Goal: Task Accomplishment & Management: Use online tool/utility

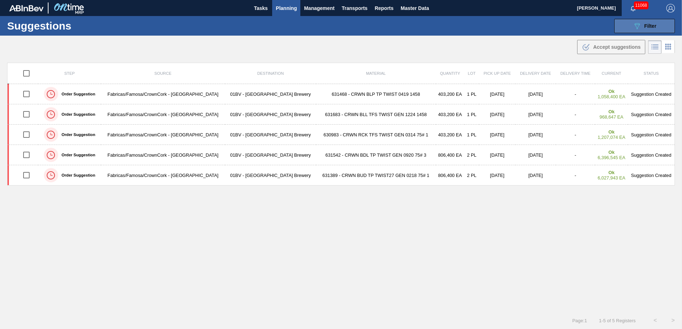
click at [656, 27] on button "089F7B8B-B2A5-4AFE-B5C0-19BA573D28AC Filter" at bounding box center [644, 26] width 61 height 14
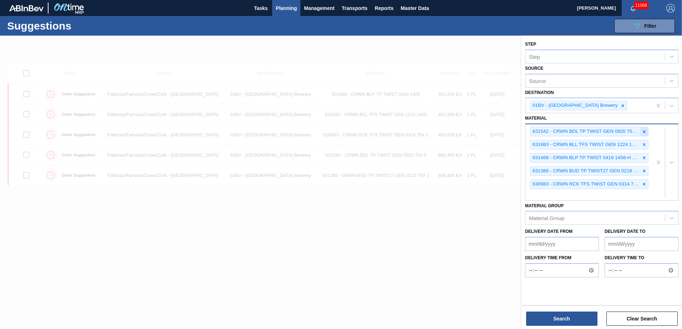
click at [643, 131] on icon at bounding box center [644, 131] width 2 height 2
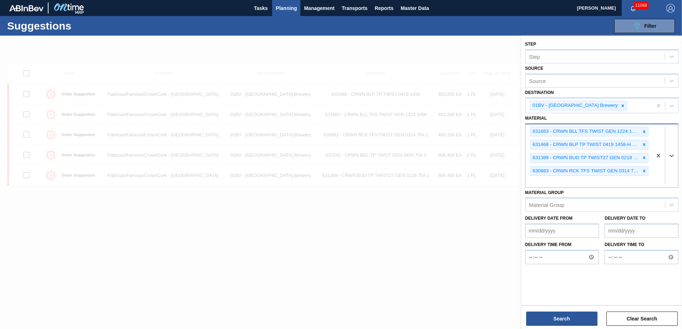
click at [643, 131] on icon at bounding box center [644, 131] width 2 height 2
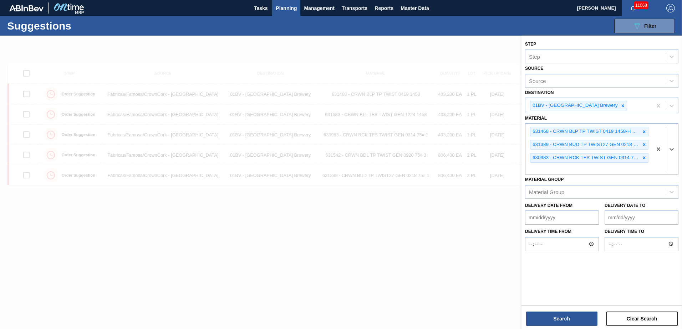
click at [643, 131] on icon at bounding box center [644, 131] width 2 height 2
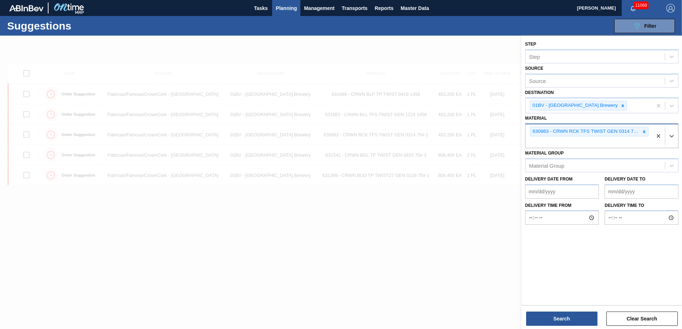
click at [643, 131] on icon at bounding box center [644, 131] width 2 height 2
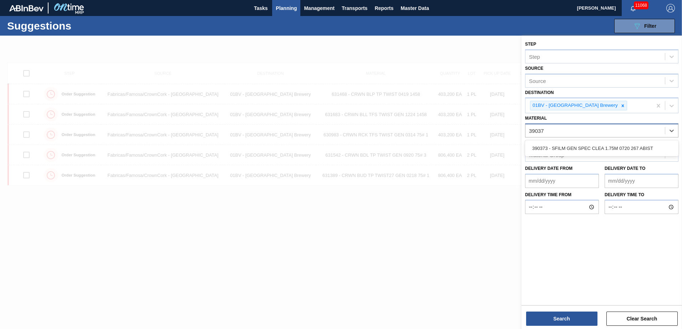
type input "390373"
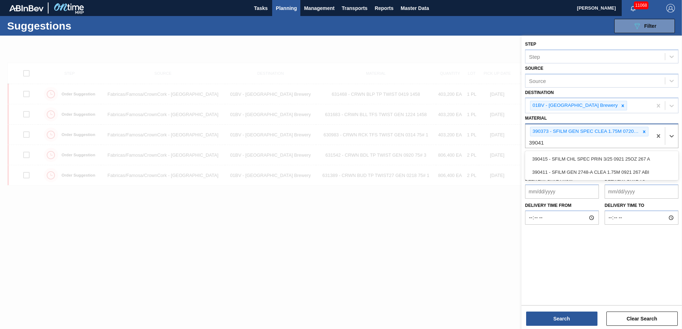
type input "390411"
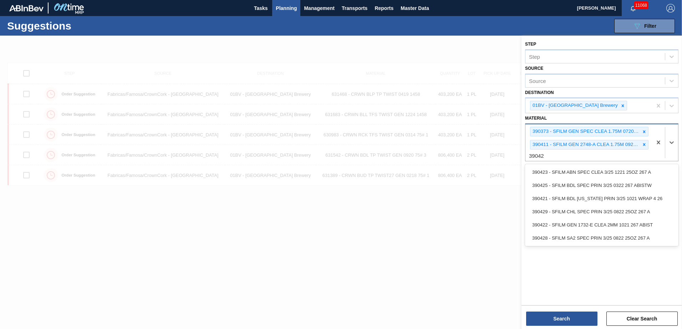
type input "390422"
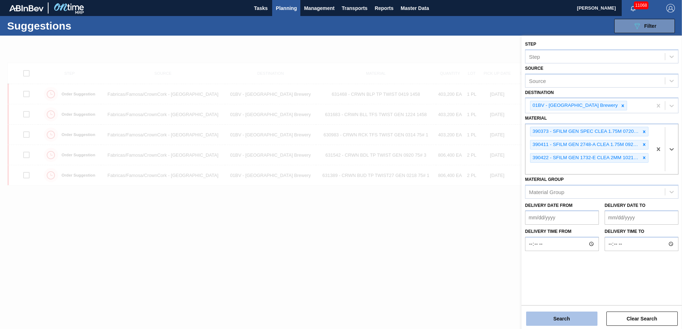
click at [557, 319] on button "Search" at bounding box center [561, 319] width 71 height 14
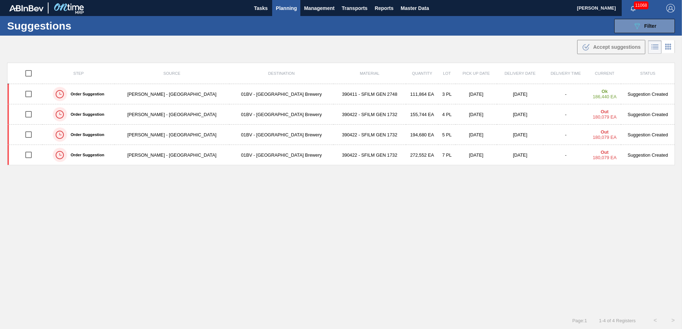
click at [282, 7] on span "Planning" at bounding box center [286, 8] width 21 height 9
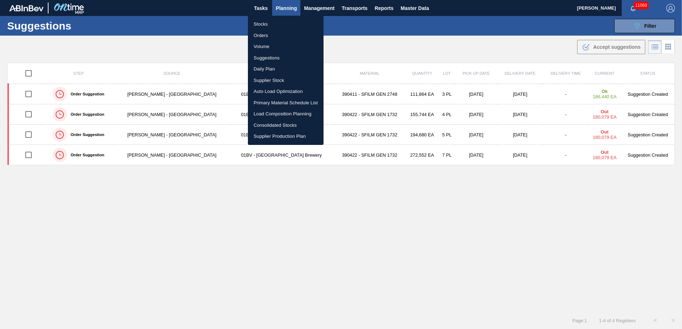
click at [272, 113] on li "Load Composition Planning" at bounding box center [286, 113] width 76 height 11
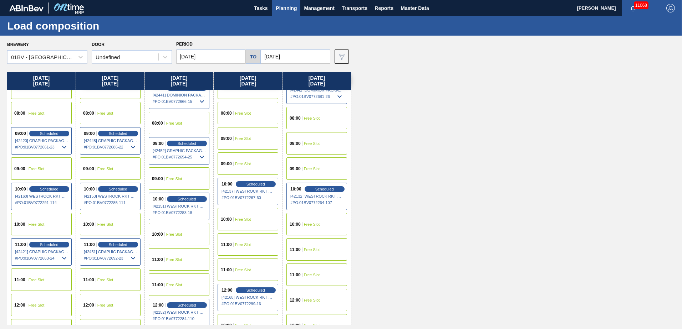
scroll to position [71, 0]
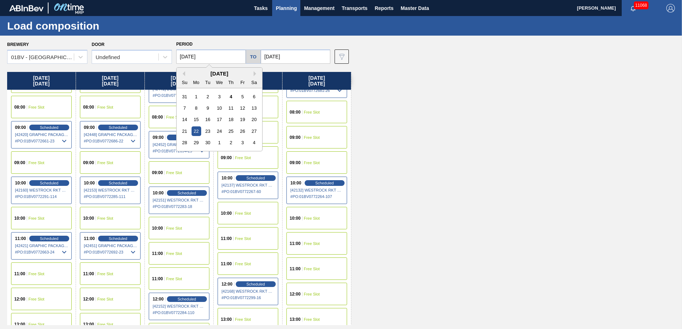
click at [213, 54] on input "[DATE]" at bounding box center [211, 57] width 70 height 14
click at [449, 131] on div "[DATE] 07:00 Free Slot 07:00 Free Slot 08:00 Free Slot 08:00 Free Slot 09:00 Sc…" at bounding box center [342, 198] width 671 height 253
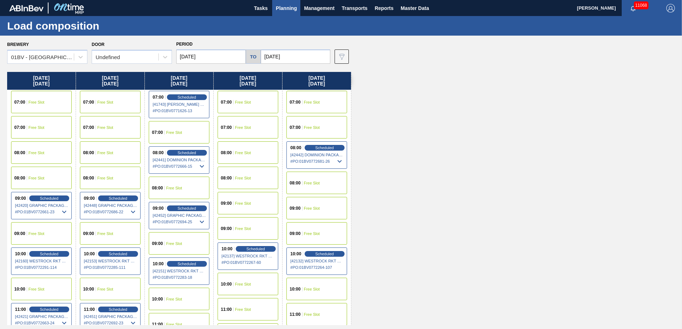
scroll to position [0, 0]
click at [488, 180] on div "[DATE] 07:00 Free Slot 07:00 Free Slot 08:00 Free Slot 08:00 Free Slot 09:00 Sc…" at bounding box center [342, 198] width 671 height 253
click at [179, 97] on span "Scheduled" at bounding box center [186, 97] width 20 height 5
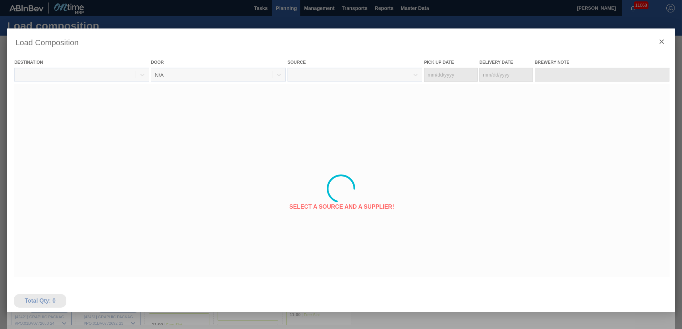
type Date "[DATE]"
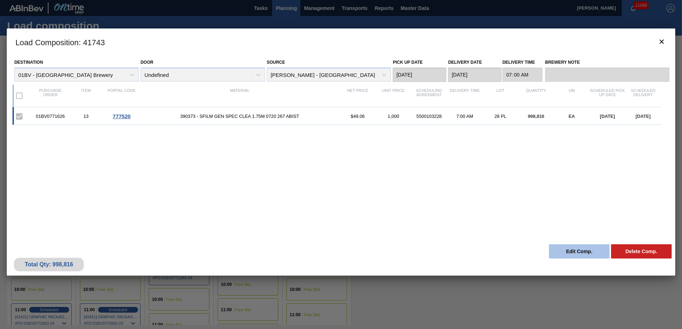
click at [580, 250] on button "Edit Comp." at bounding box center [579, 252] width 61 height 14
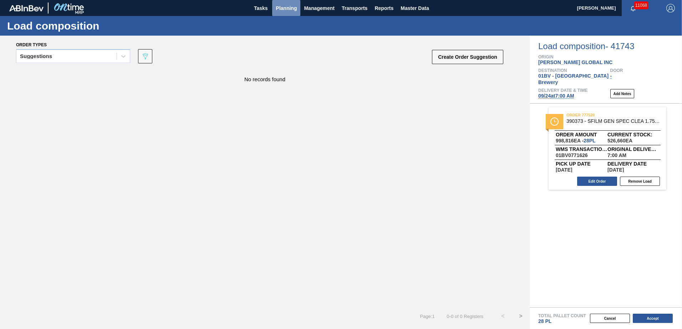
click at [282, 7] on span "Planning" at bounding box center [286, 8] width 21 height 9
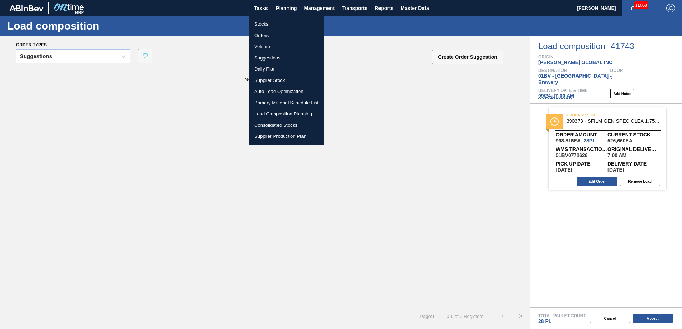
click at [274, 111] on li "Load Composition Planning" at bounding box center [287, 113] width 76 height 11
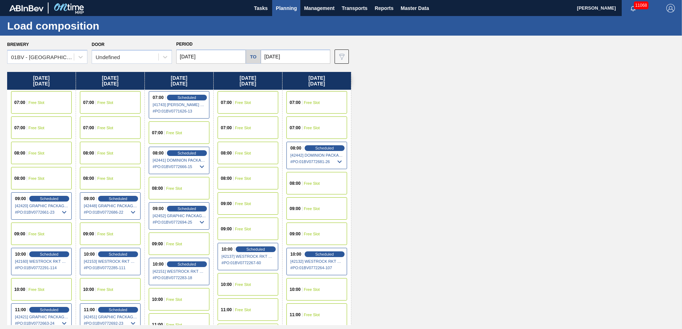
click at [287, 8] on span "Planning" at bounding box center [286, 8] width 21 height 9
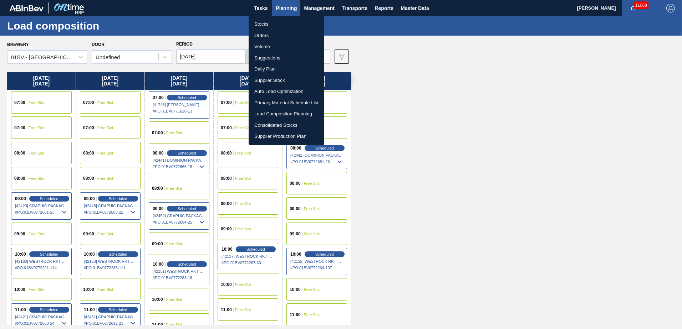
click at [266, 57] on li "Suggestions" at bounding box center [287, 57] width 76 height 11
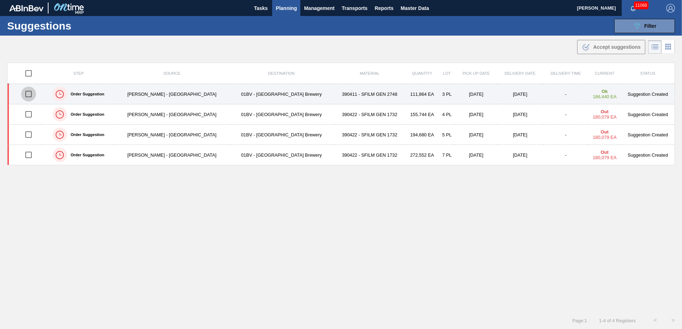
click at [31, 93] on input "checkbox" at bounding box center [28, 94] width 15 height 15
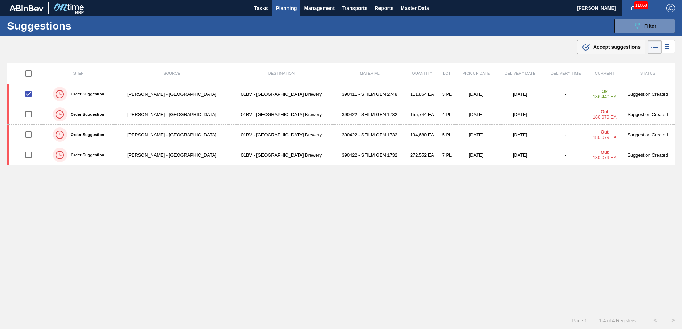
click at [603, 48] on span "Accept suggestions" at bounding box center [616, 47] width 47 height 6
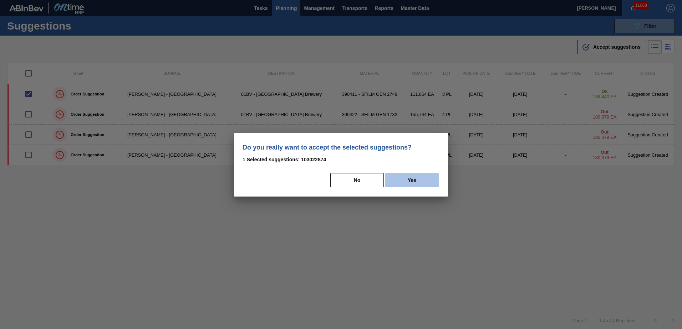
click at [424, 179] on button "Yes" at bounding box center [411, 180] width 53 height 14
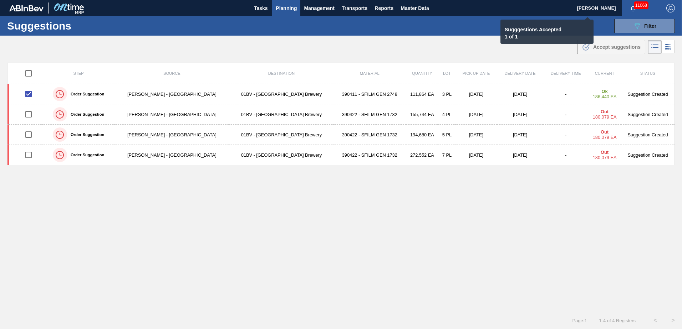
checkbox input "false"
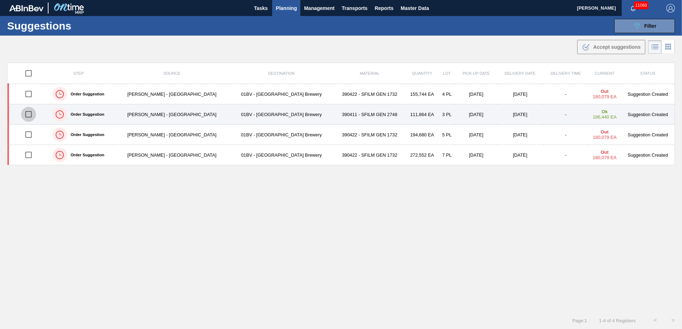
click at [30, 113] on input "checkbox" at bounding box center [28, 114] width 15 height 15
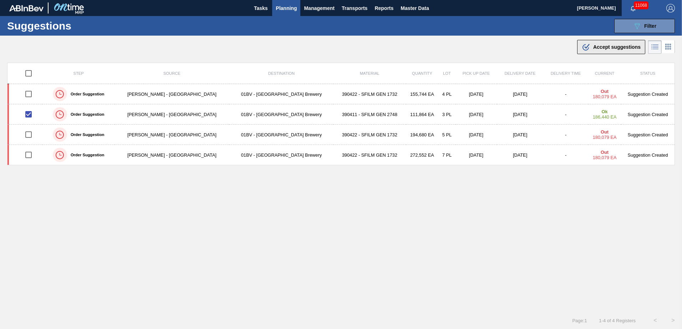
click at [599, 46] on span "Accept suggestions" at bounding box center [616, 47] width 47 height 6
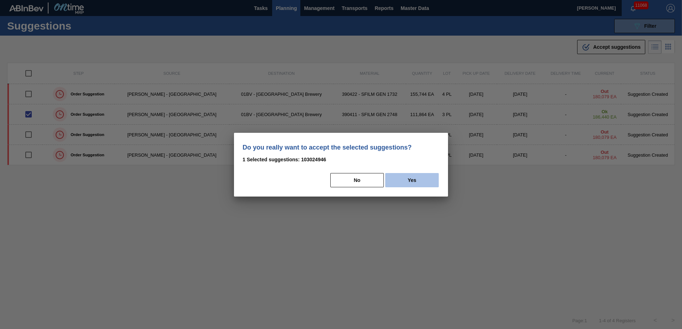
click at [409, 176] on button "Yes" at bounding box center [411, 180] width 53 height 14
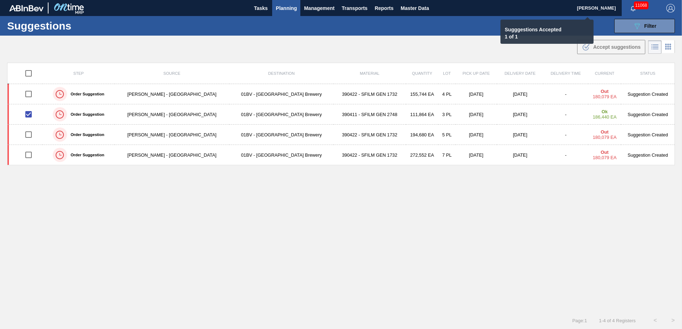
checkbox input "false"
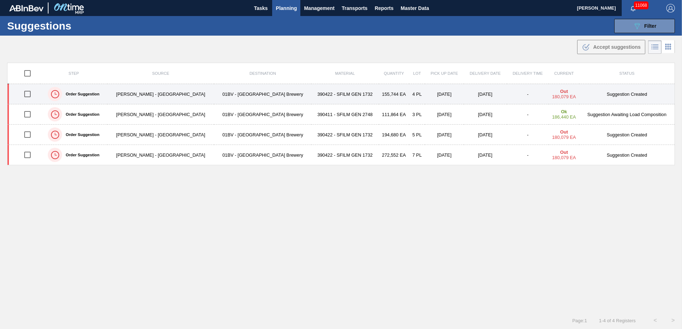
click at [28, 96] on input "checkbox" at bounding box center [27, 94] width 15 height 15
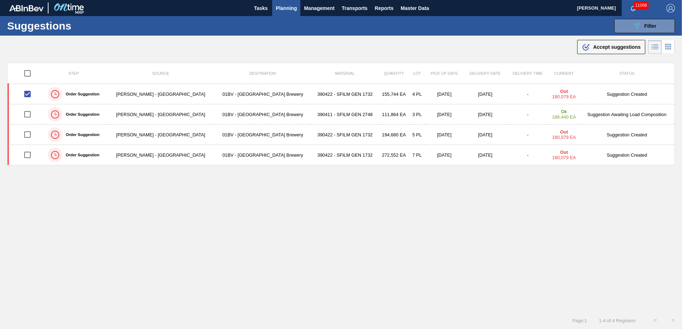
drag, startPoint x: 601, startPoint y: 47, endPoint x: 595, endPoint y: 49, distance: 5.9
click at [601, 46] on span "Accept suggestions" at bounding box center [616, 47] width 47 height 6
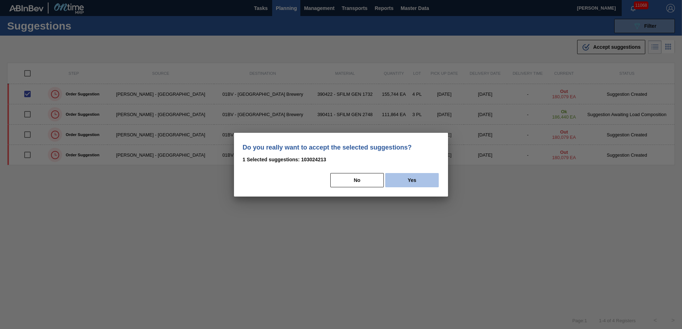
click at [422, 177] on button "Yes" at bounding box center [411, 180] width 53 height 14
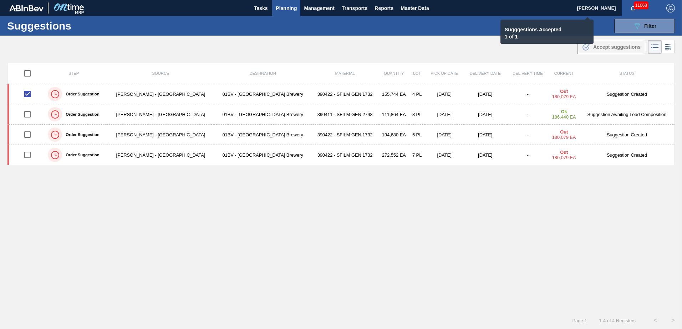
checkbox input "false"
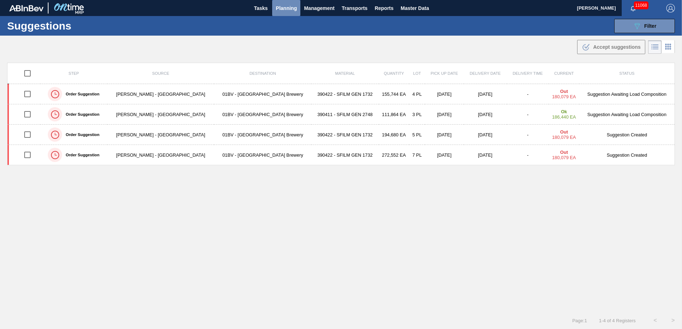
click at [279, 5] on span "Planning" at bounding box center [286, 8] width 21 height 9
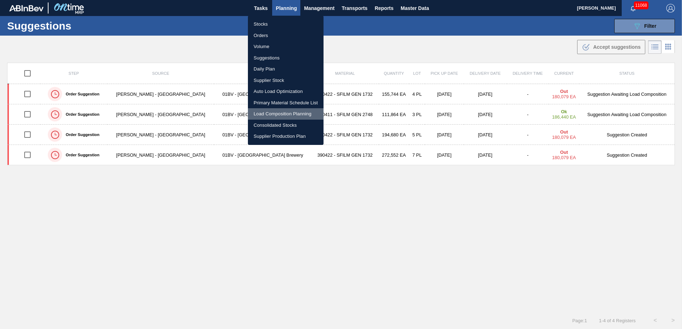
click at [281, 113] on li "Load Composition Planning" at bounding box center [286, 113] width 76 height 11
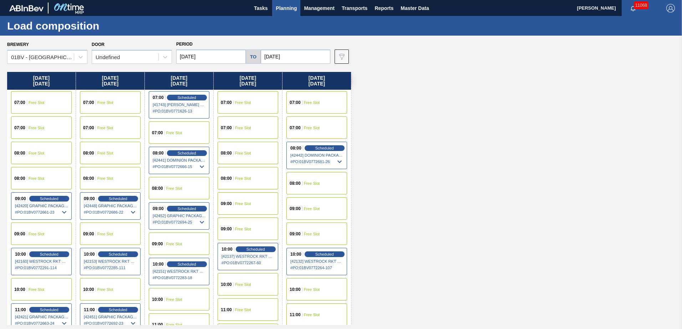
click at [291, 57] on input "[DATE]" at bounding box center [296, 57] width 70 height 14
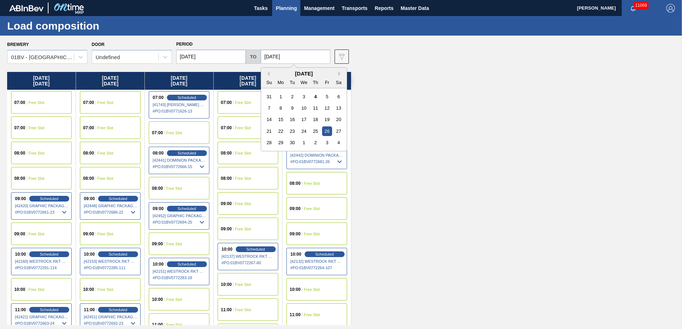
click at [423, 116] on div "[DATE] 07:00 Free Slot 07:00 Free Slot 08:00 Free Slot 08:00 Free Slot 09:00 Sc…" at bounding box center [342, 198] width 671 height 253
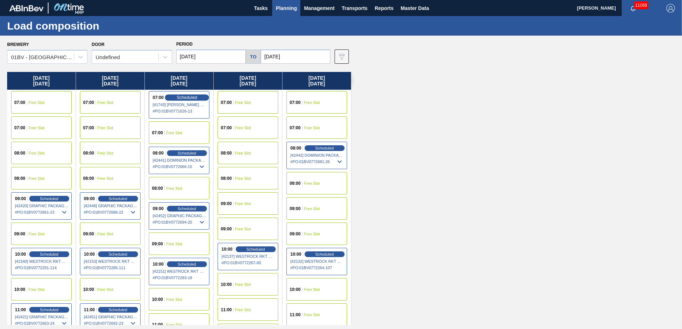
click at [182, 96] on span "Scheduled" at bounding box center [186, 97] width 20 height 5
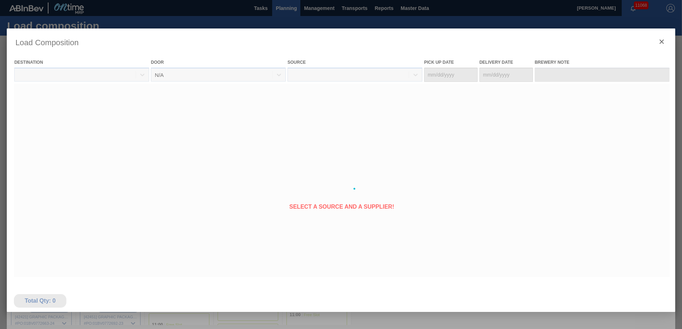
type Date "[DATE]"
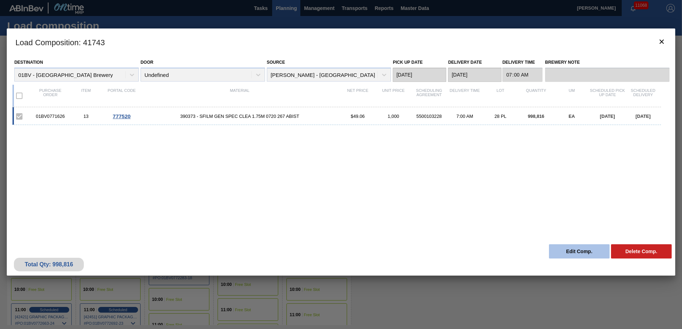
click at [570, 252] on button "Edit Comp." at bounding box center [579, 252] width 61 height 14
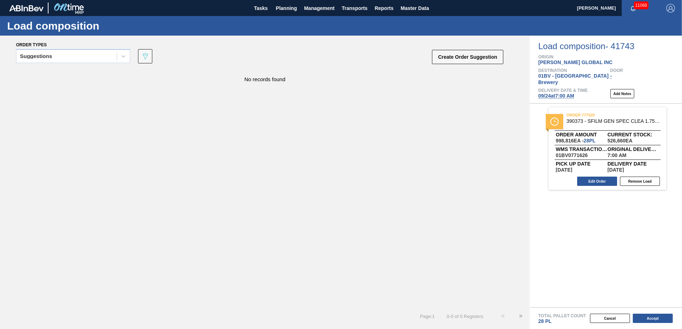
click at [554, 93] on span "[DATE] 7:00 AM" at bounding box center [556, 96] width 36 height 6
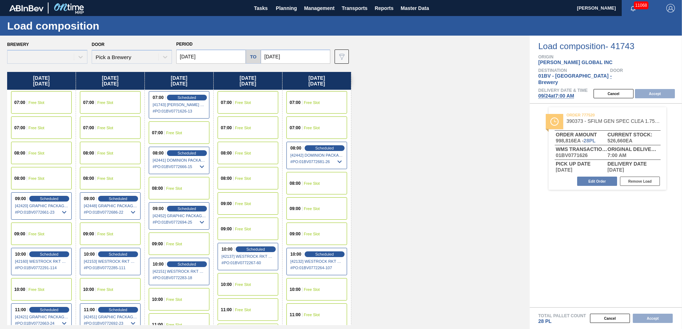
type input "[DATE]"
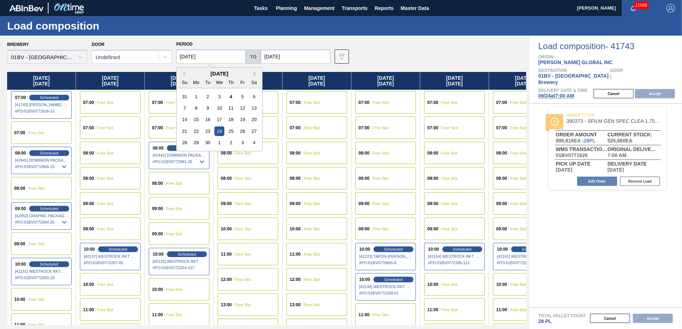
click at [224, 53] on input "[DATE]" at bounding box center [211, 57] width 70 height 14
click at [194, 142] on div "29" at bounding box center [196, 143] width 10 height 10
type input "[DATE]"
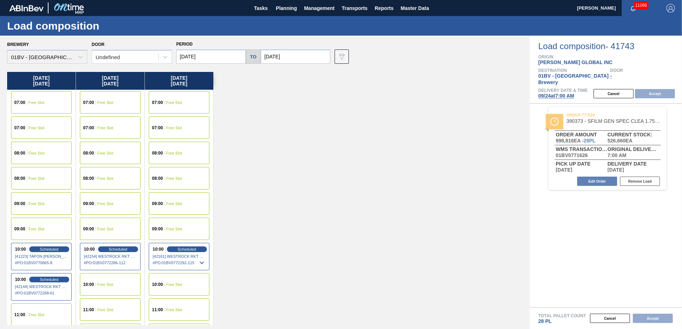
click at [302, 57] on input "[DATE]" at bounding box center [296, 57] width 70 height 14
click at [327, 97] on div "3" at bounding box center [327, 97] width 10 height 10
type input "[DATE]"
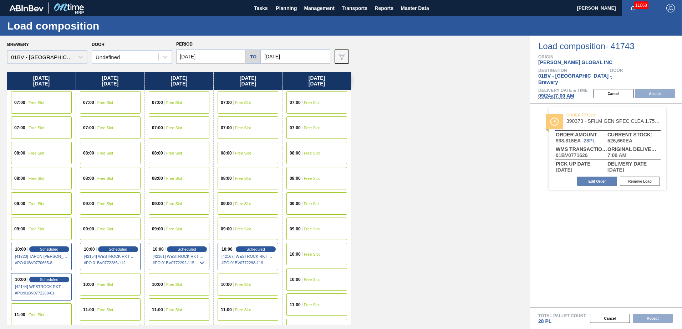
click at [159, 103] on span "07:00" at bounding box center [157, 103] width 11 height 4
click at [654, 89] on button "Accept" at bounding box center [655, 93] width 40 height 9
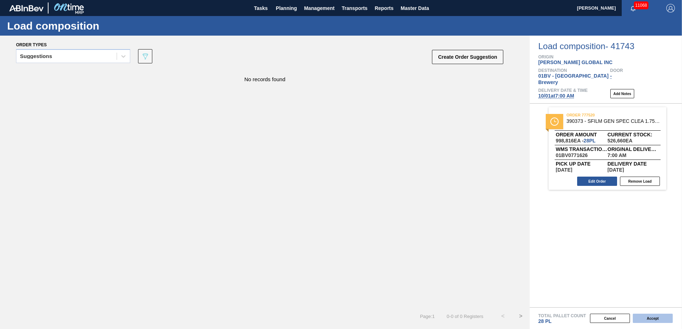
click at [646, 317] on button "Accept" at bounding box center [652, 318] width 40 height 9
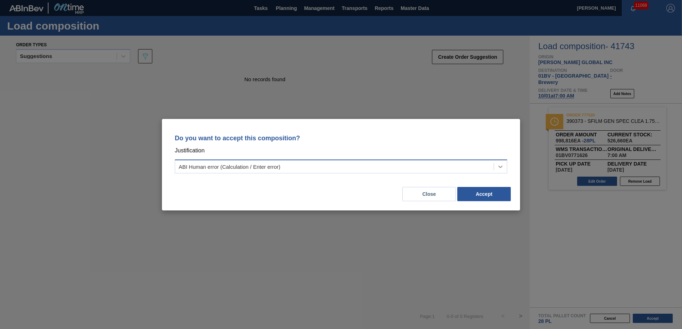
click at [500, 165] on icon at bounding box center [500, 166] width 7 height 7
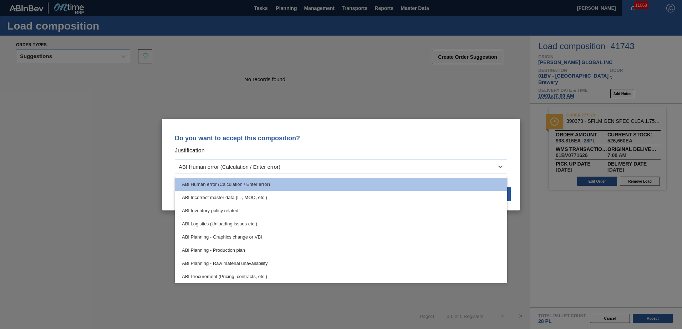
scroll to position [46, 0]
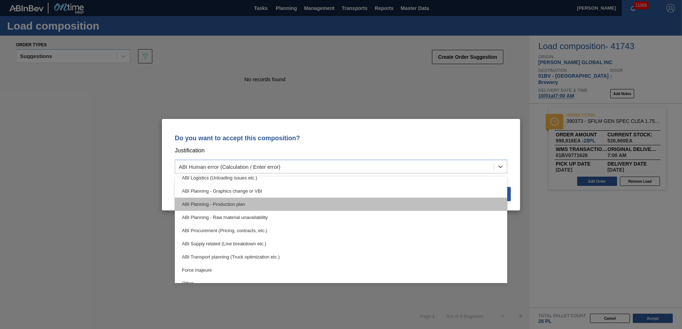
click at [235, 206] on div "ABI Planning - Production plan" at bounding box center [341, 204] width 332 height 13
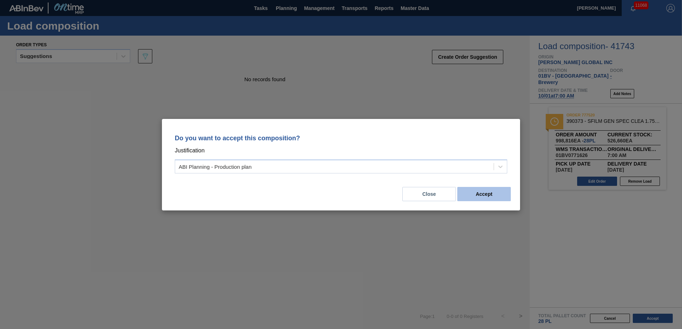
click at [489, 193] on button "Accept" at bounding box center [483, 194] width 53 height 14
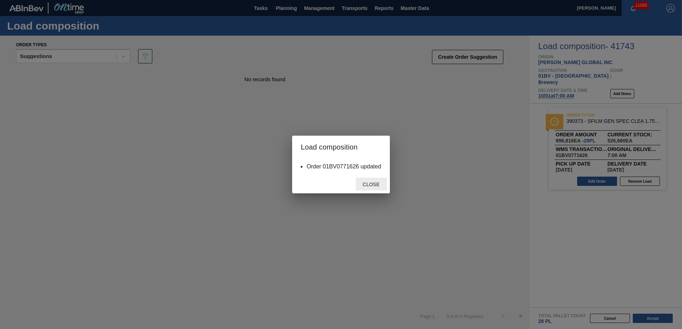
click at [367, 184] on span "Close" at bounding box center [371, 185] width 28 height 6
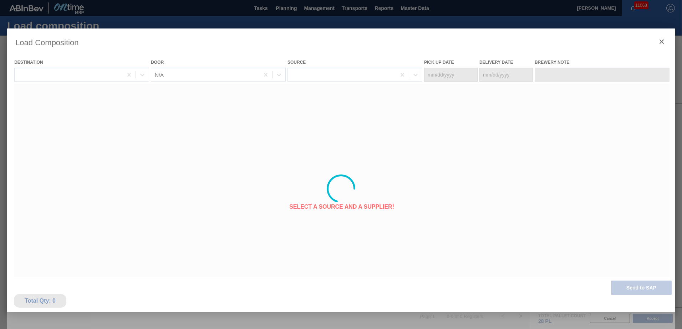
type Date "[DATE]"
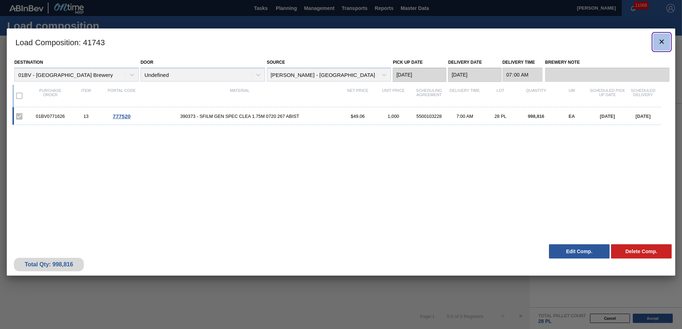
click at [666, 41] on button "botão de ícone" at bounding box center [661, 42] width 17 height 17
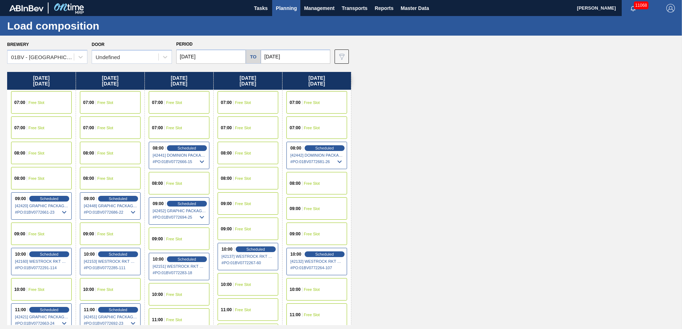
click at [206, 56] on input "[DATE]" at bounding box center [211, 57] width 70 height 14
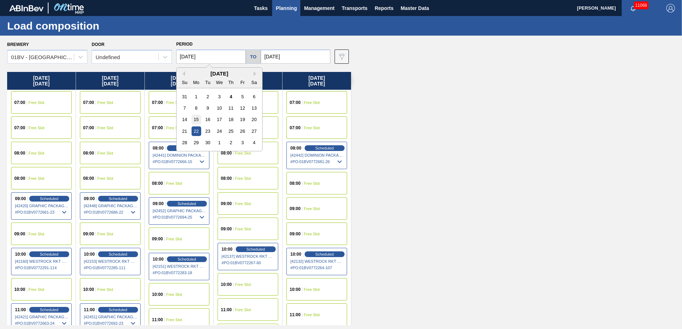
click at [195, 120] on div "15" at bounding box center [196, 120] width 10 height 10
type input "[DATE]"
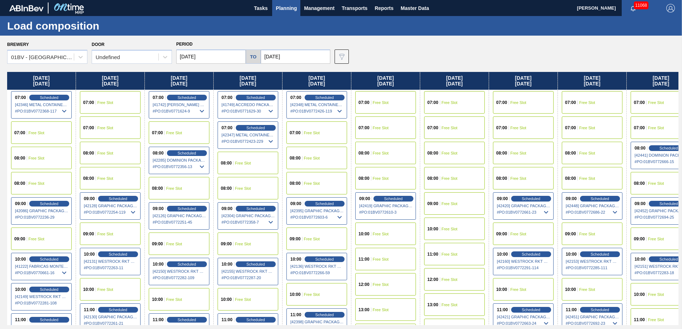
click at [290, 55] on input "[DATE]" at bounding box center [296, 57] width 70 height 14
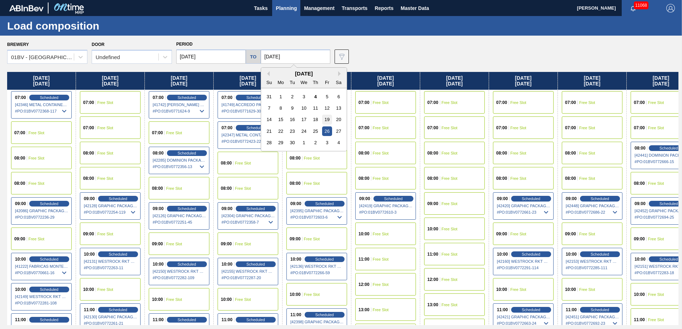
click at [326, 121] on div "19" at bounding box center [327, 120] width 10 height 10
type input "[DATE]"
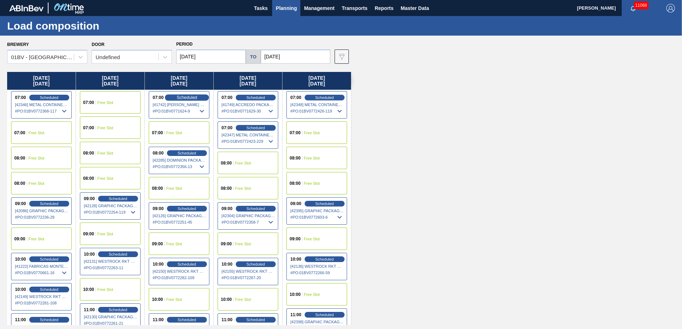
click at [180, 98] on span "Scheduled" at bounding box center [186, 97] width 20 height 5
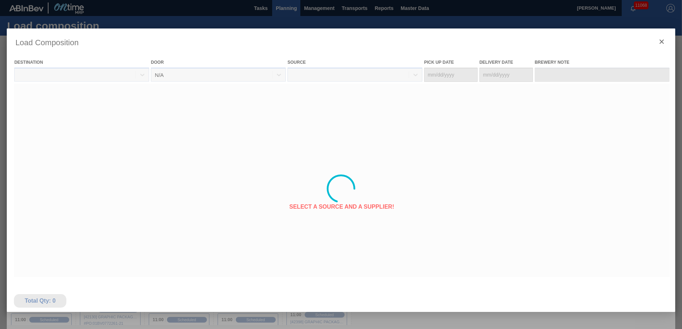
type Date "[DATE]"
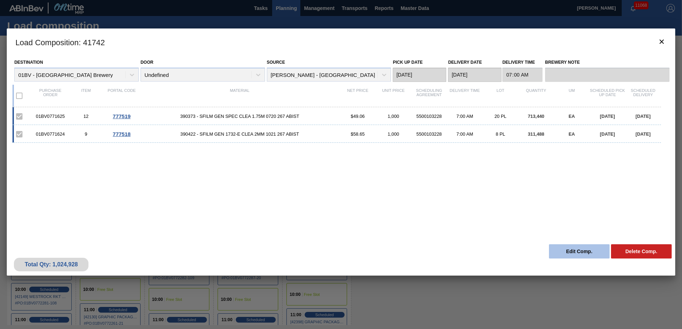
click at [562, 251] on button "Edit Comp." at bounding box center [579, 252] width 61 height 14
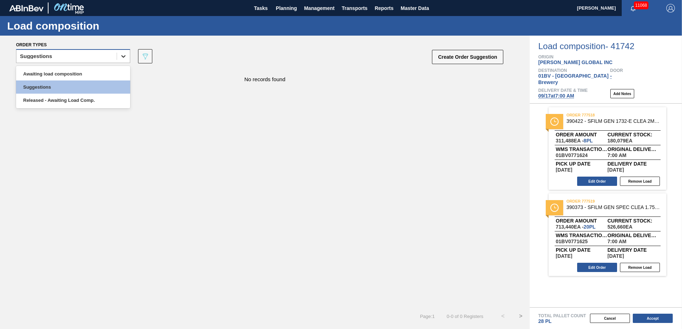
click at [119, 58] on div at bounding box center [123, 56] width 13 height 13
click at [84, 73] on div "Awaiting load composition" at bounding box center [73, 73] width 114 height 13
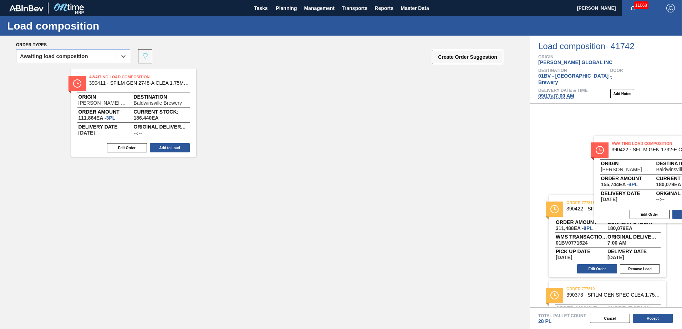
drag, startPoint x: 134, startPoint y: 79, endPoint x: 675, endPoint y: 151, distance: 545.6
click at [675, 151] on div "Order types option Awaiting load composition, selected. Select is focused ,type…" at bounding box center [341, 183] width 682 height 294
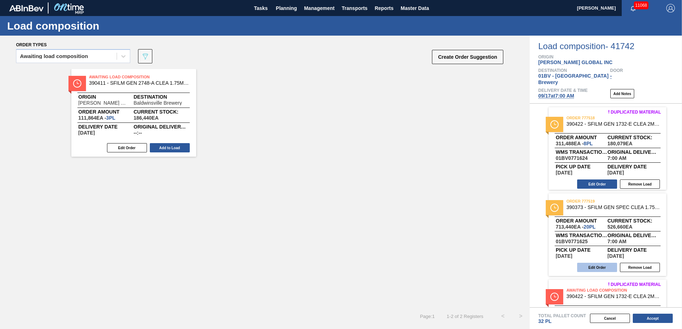
click at [591, 263] on button "Edit Order" at bounding box center [597, 267] width 40 height 9
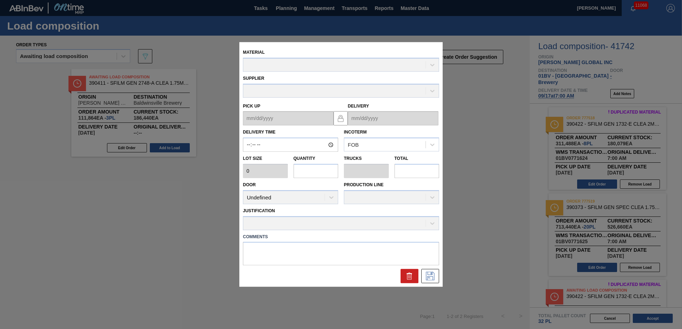
type input "07:00:00"
type input "35,672"
type input "20"
type input "0.714"
type input "713,440"
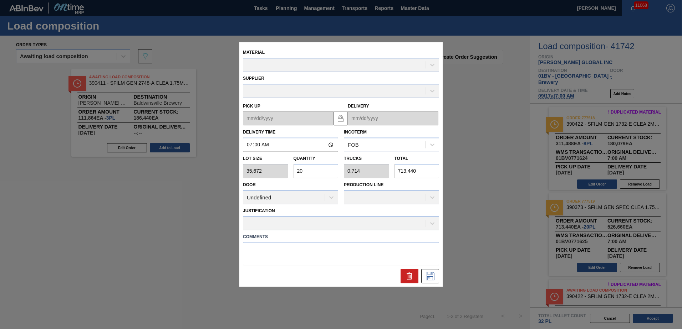
type up "[DATE]"
type input "[DATE]"
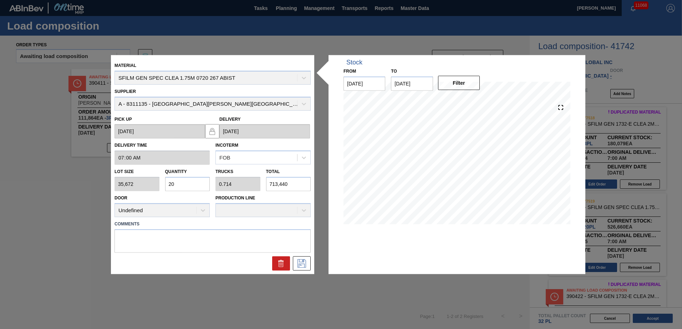
drag, startPoint x: 183, startPoint y: 184, endPoint x: 0, endPoint y: 164, distance: 184.3
click at [0, 0] on html "Tasks Planning Management Transports Reports Master Data [PERSON_NAME] 11068 Ma…" at bounding box center [341, 0] width 682 height 0
type input "1"
type input "0.036"
type input "35,672"
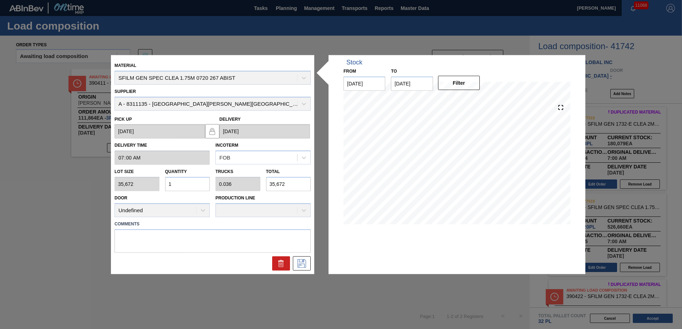
type input "12"
type input "0.429"
type input "428,064"
type input "12"
click at [304, 265] on icon at bounding box center [301, 263] width 9 height 9
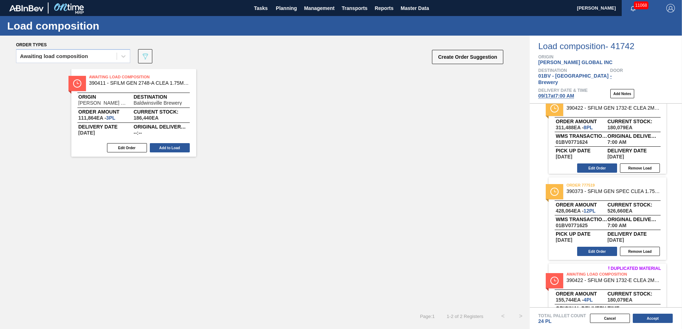
scroll to position [11, 0]
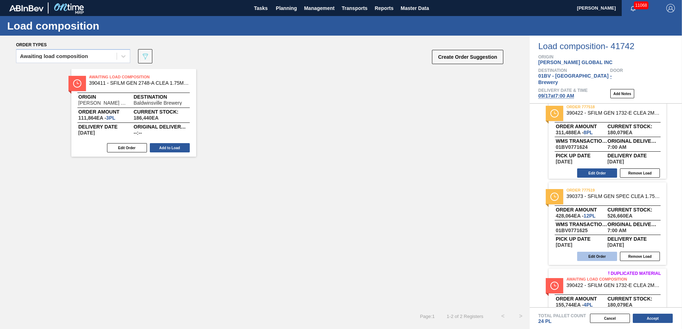
click at [589, 252] on button "Edit Order" at bounding box center [597, 256] width 40 height 9
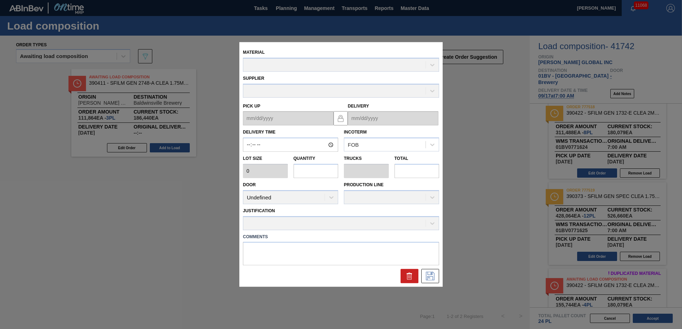
type input "07:00:00"
type input "35,672"
type input "12"
type input "0.429"
type input "428,064"
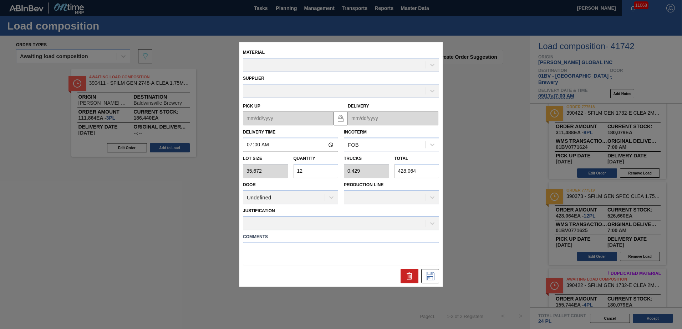
type up "[DATE]"
type input "[DATE]"
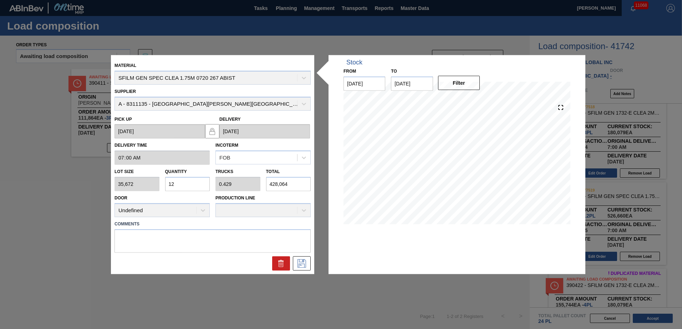
click at [137, 187] on div "Lot size 35,672 Quantity 12 Trucks 0.429 Total 428,064" at bounding box center [213, 178] width 202 height 26
type input "1"
type input "0.036"
type input "35,672"
type input "16"
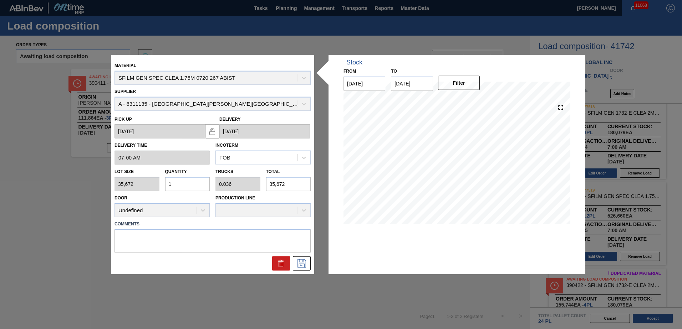
type input "0.571"
type input "570,752"
type input "16"
click at [299, 267] on icon at bounding box center [301, 263] width 11 height 9
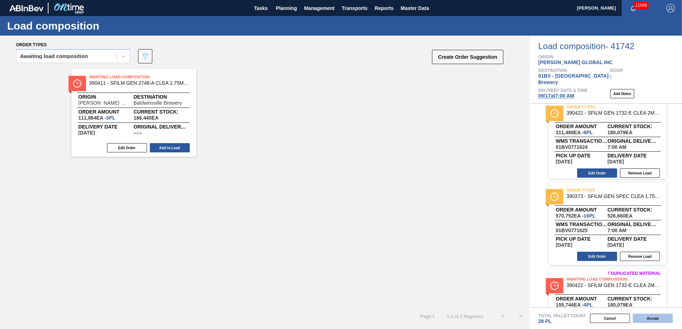
click at [652, 318] on button "Accept" at bounding box center [652, 318] width 40 height 9
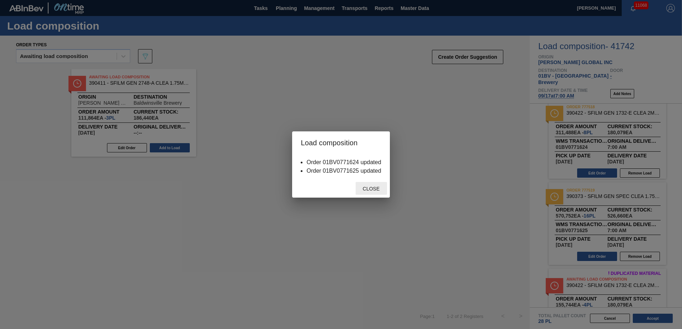
click at [371, 190] on span "Close" at bounding box center [371, 189] width 28 height 6
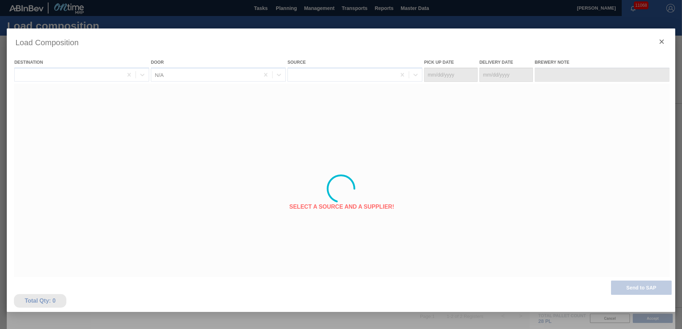
type Date "[DATE]"
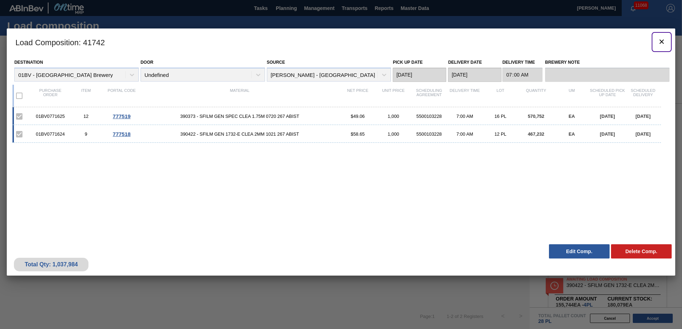
click at [666, 39] on button "botão de ícone" at bounding box center [661, 42] width 17 height 17
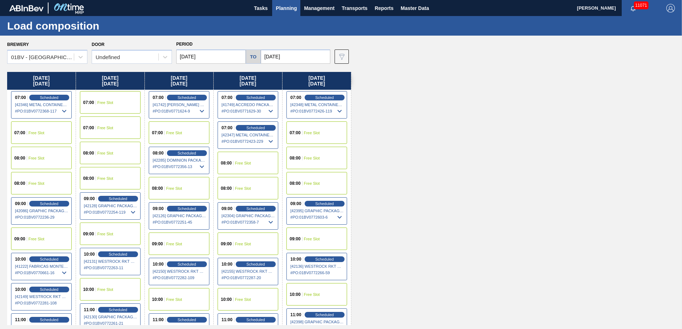
click at [670, 6] on img "button" at bounding box center [670, 8] width 9 height 9
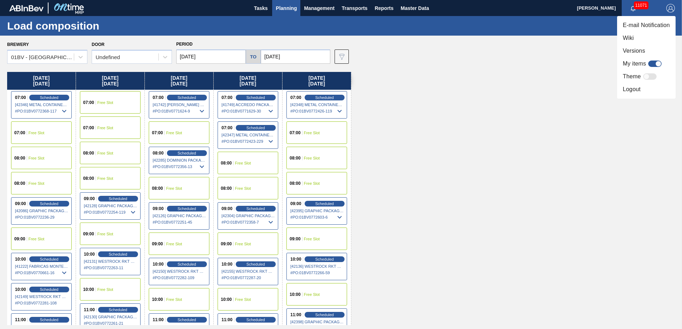
click at [626, 91] on li "Logout" at bounding box center [646, 89] width 58 height 13
